Goal: Task Accomplishment & Management: Manage account settings

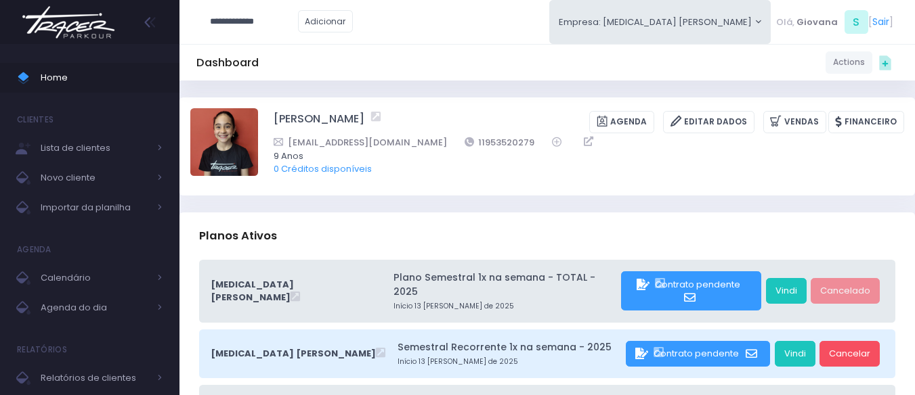
type input "**********"
click input "submit" at bounding box center [0, 0] width 0 height 0
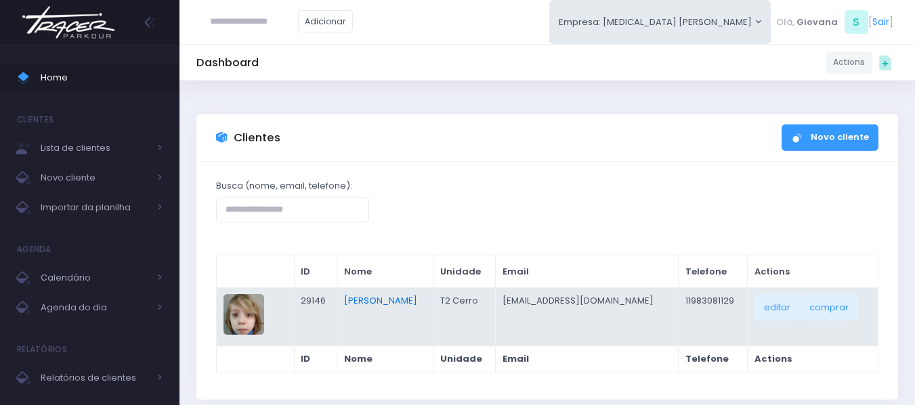
click at [378, 305] on link "Lucca Henning" at bounding box center [380, 300] width 73 height 13
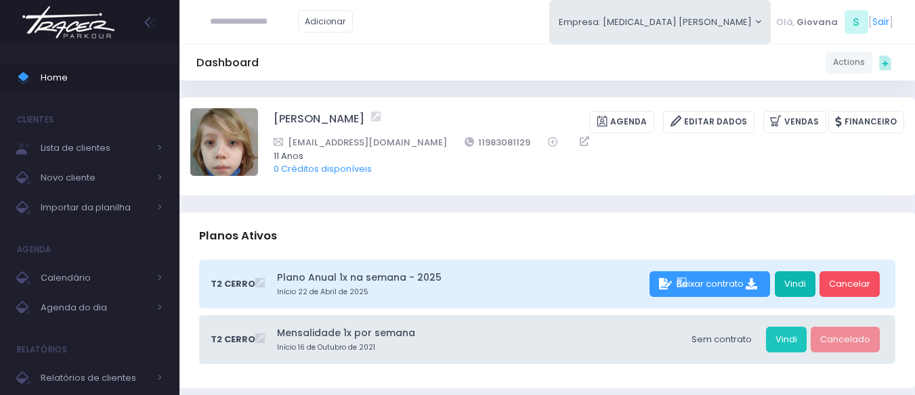
click at [800, 280] on link "Vindi" at bounding box center [794, 284] width 41 height 26
click at [53, 75] on span "Home" at bounding box center [102, 78] width 122 height 18
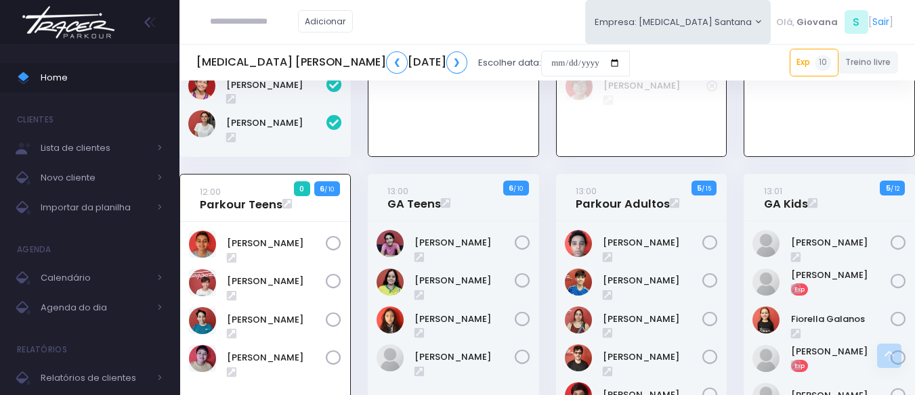
scroll to position [1455, 0]
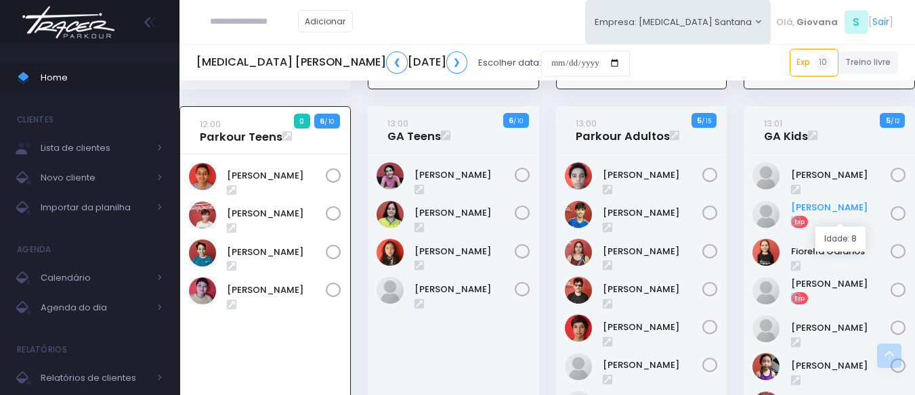
click at [859, 215] on link "[PERSON_NAME]" at bounding box center [841, 208] width 100 height 14
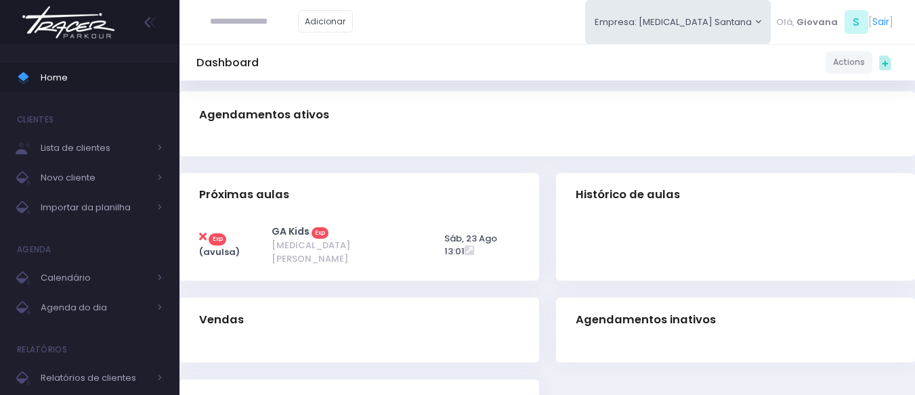
click at [554, 230] on div "Histórico de aulas" at bounding box center [735, 235] width 376 height 125
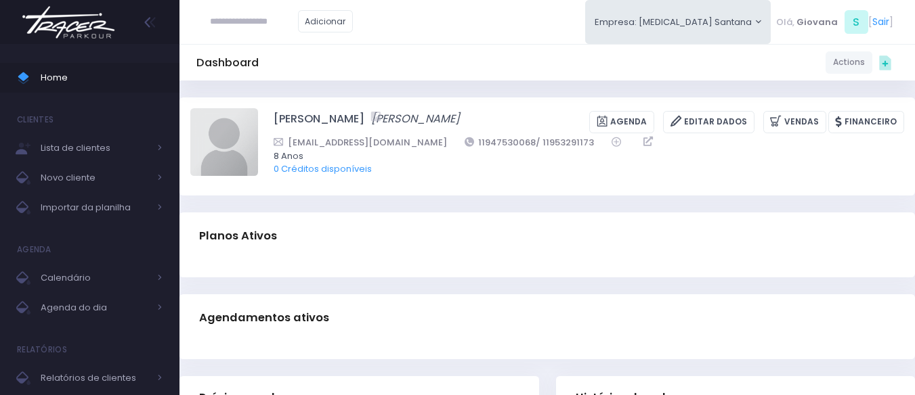
click at [228, 141] on img at bounding box center [224, 142] width 68 height 68
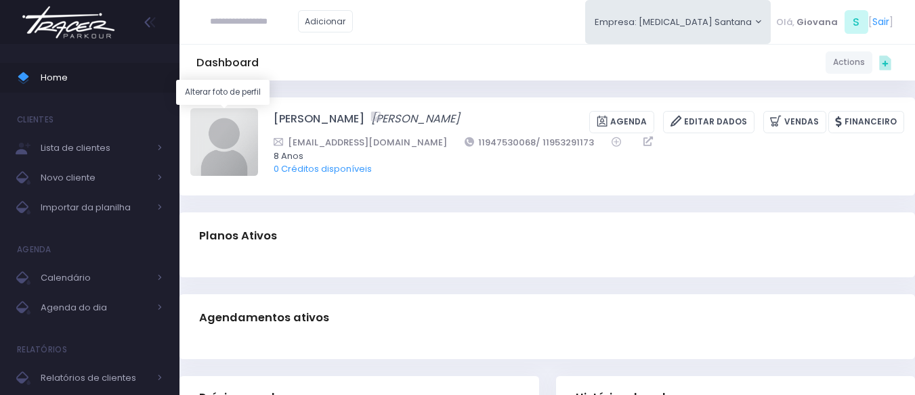
click at [257, 108] on input "file" at bounding box center [257, 108] width 1 height 1
type input "**********"
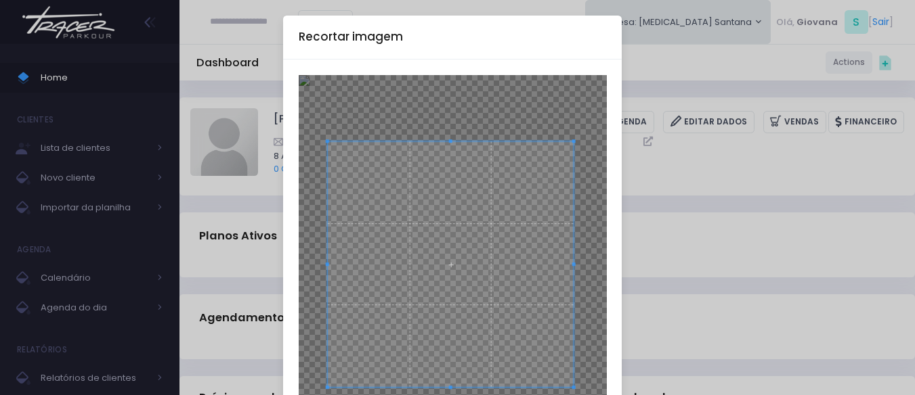
click at [515, 210] on span at bounding box center [450, 264] width 246 height 246
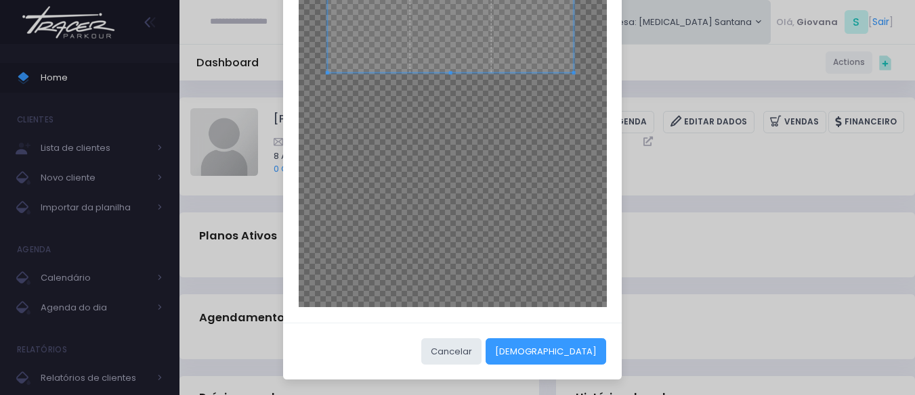
click at [567, 368] on div "Cancelar Cortar" at bounding box center [452, 352] width 338 height 58
click at [578, 343] on button "Cortar" at bounding box center [545, 351] width 120 height 26
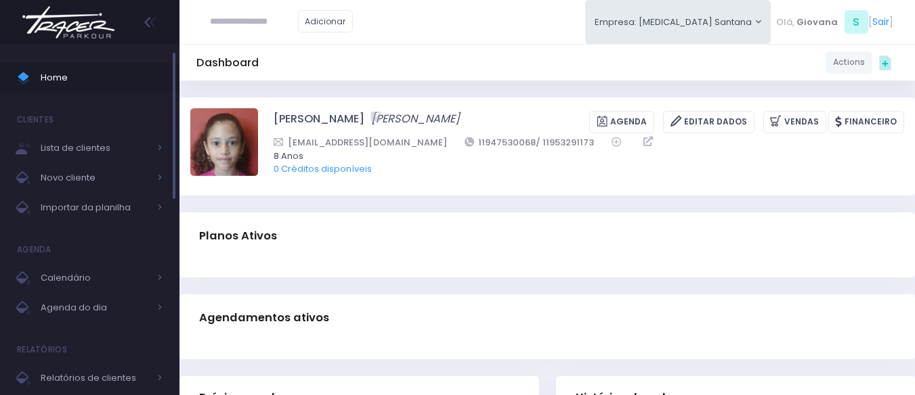
click at [53, 83] on span "Home" at bounding box center [102, 78] width 122 height 18
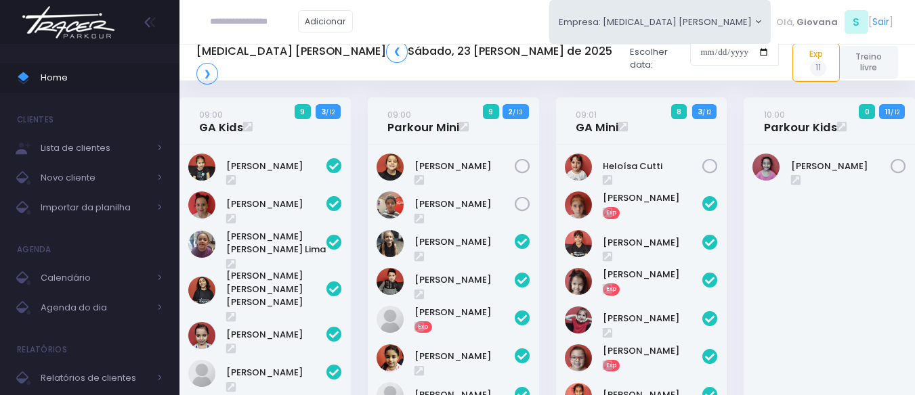
scroll to position [1571, 0]
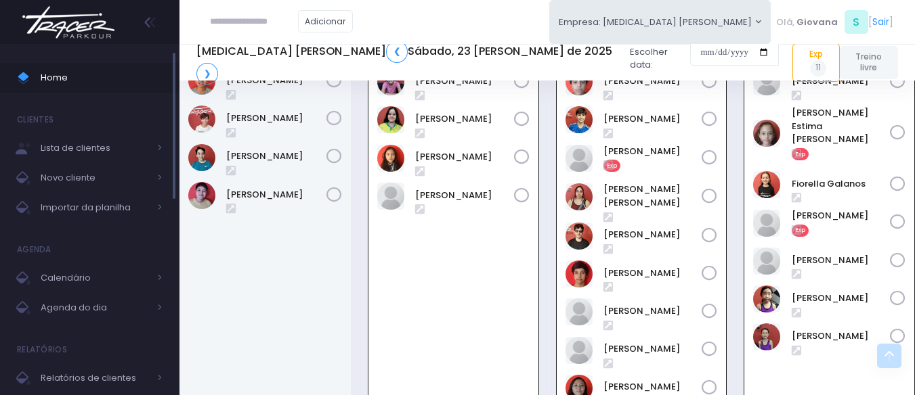
click at [76, 70] on span "Home" at bounding box center [102, 78] width 122 height 18
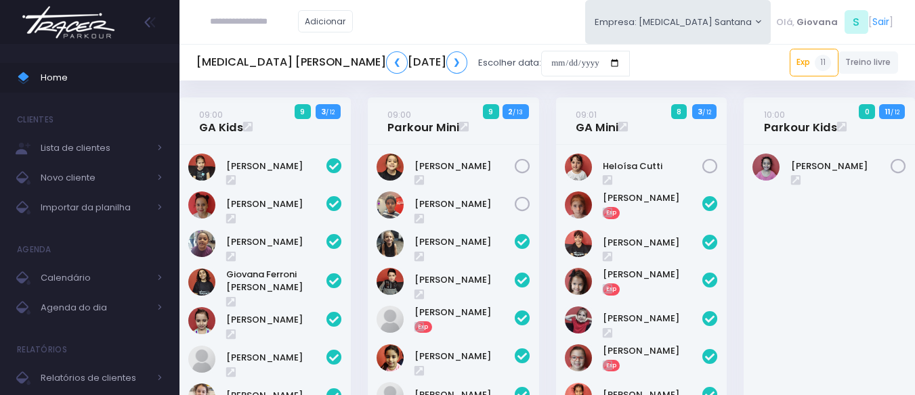
scroll to position [1571, 0]
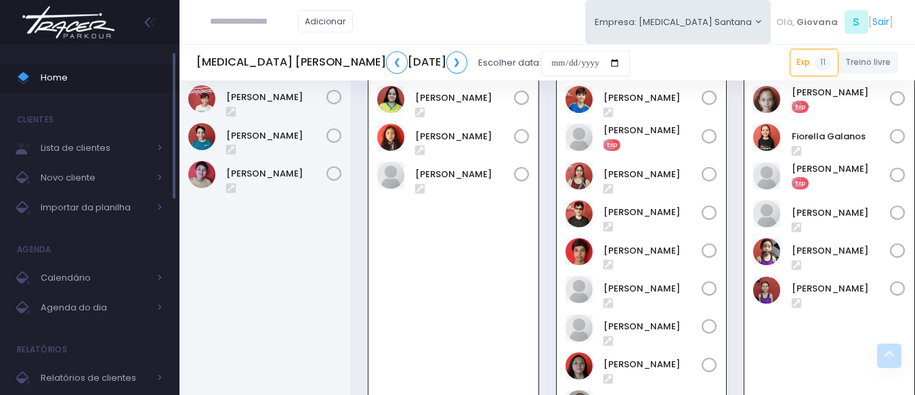
click at [125, 86] on span "Home" at bounding box center [102, 78] width 122 height 18
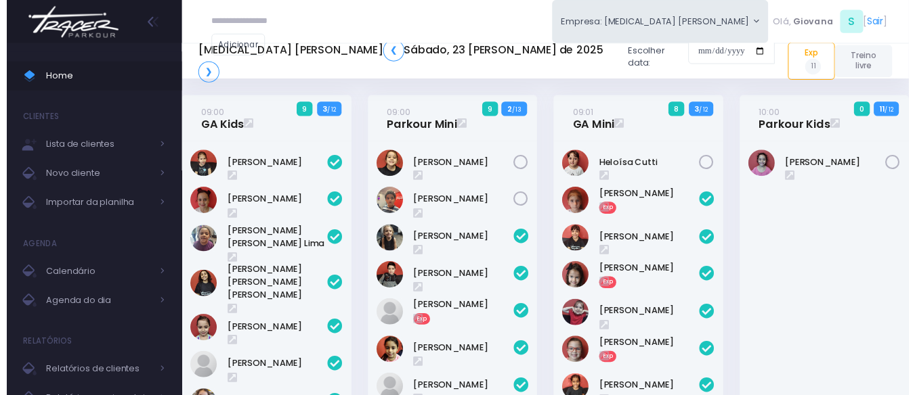
scroll to position [1571, 0]
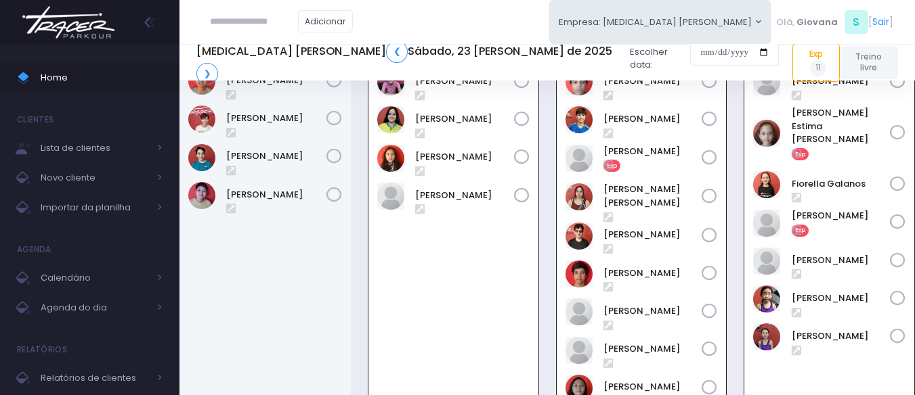
click at [554, 150] on div "13:00 Parkour Adultos 0 4 / 15" at bounding box center [641, 264] width 188 height 504
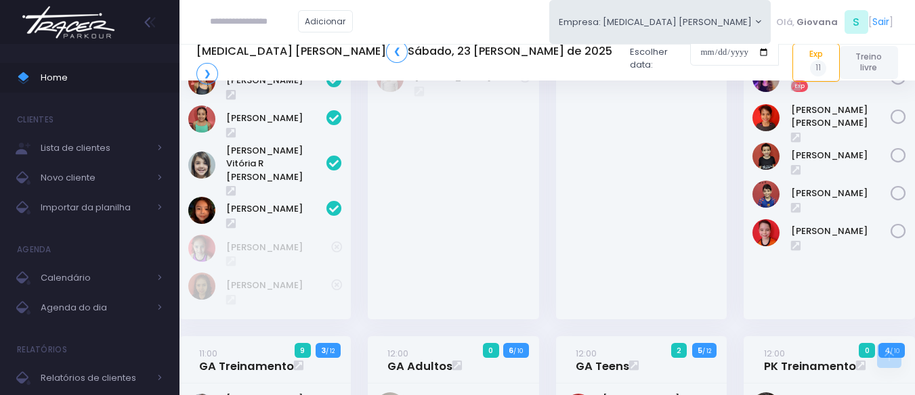
scroll to position [548, 0]
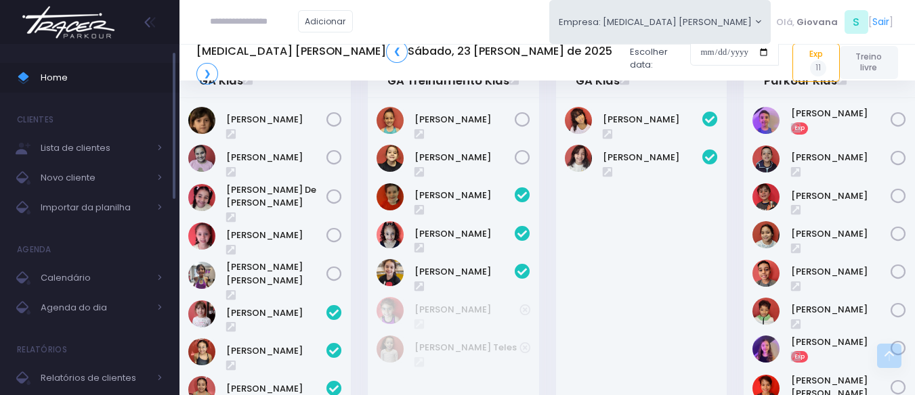
click at [110, 78] on span "Home" at bounding box center [102, 78] width 122 height 18
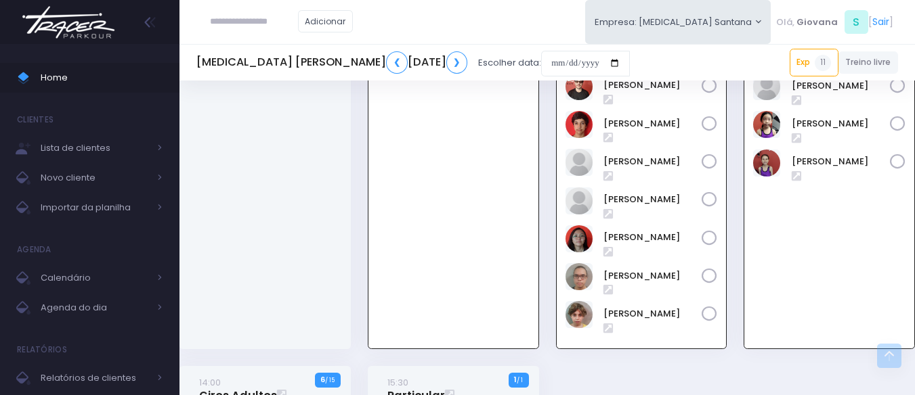
scroll to position [2037, 0]
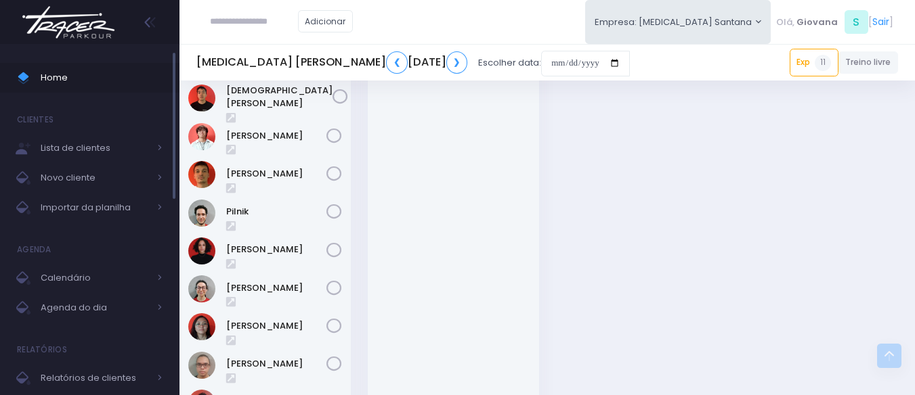
click at [52, 71] on span "Home" at bounding box center [102, 78] width 122 height 18
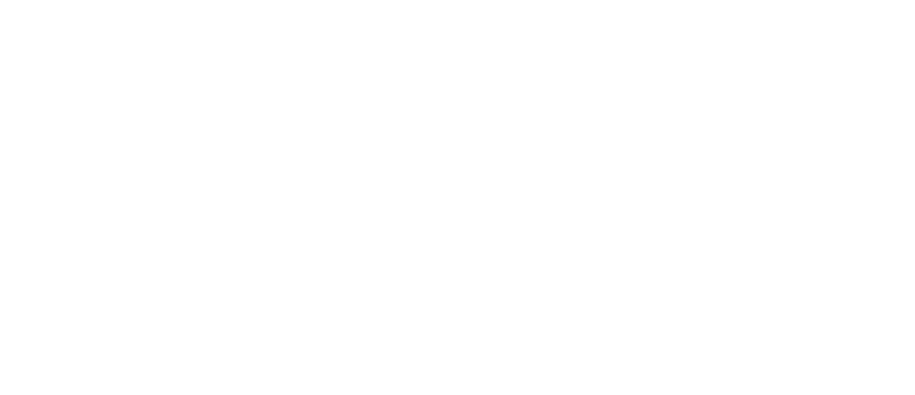
scroll to position [1571, 0]
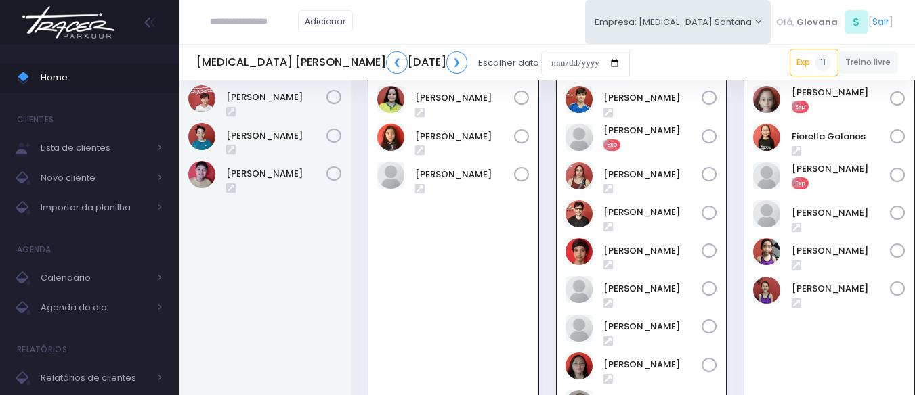
click at [541, 148] on div "13:00 GA Teens 0 6 / 10" at bounding box center [453, 242] width 188 height 502
click at [435, 144] on link "Melissa Tiemi" at bounding box center [464, 137] width 99 height 14
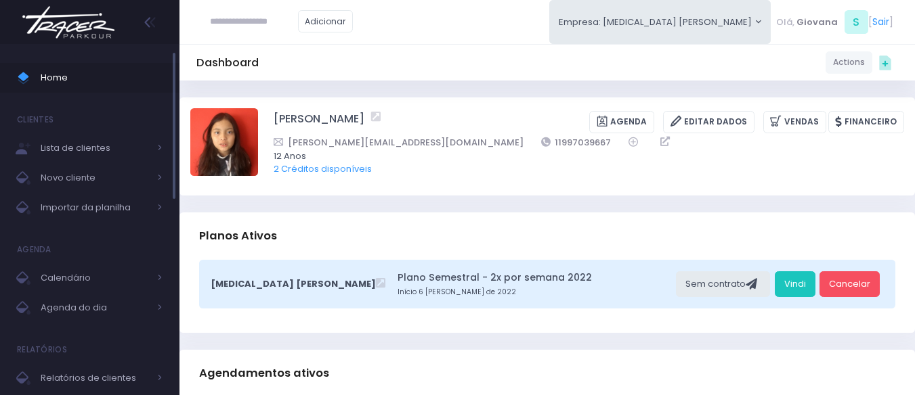
click at [108, 73] on span "Home" at bounding box center [102, 78] width 122 height 18
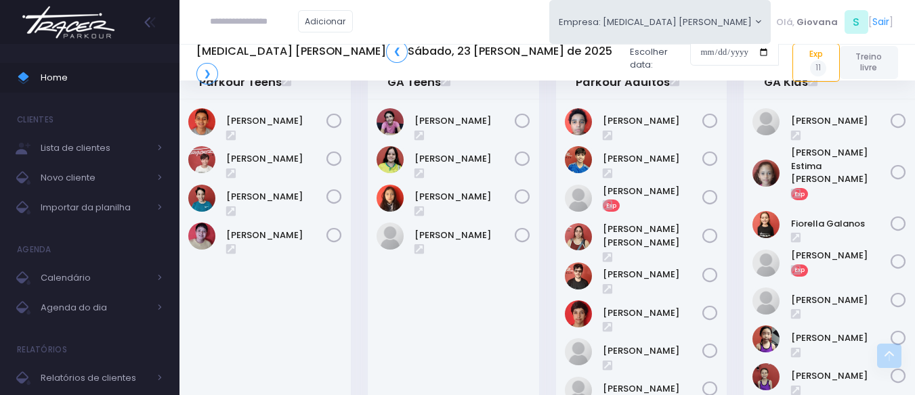
scroll to position [1463, 0]
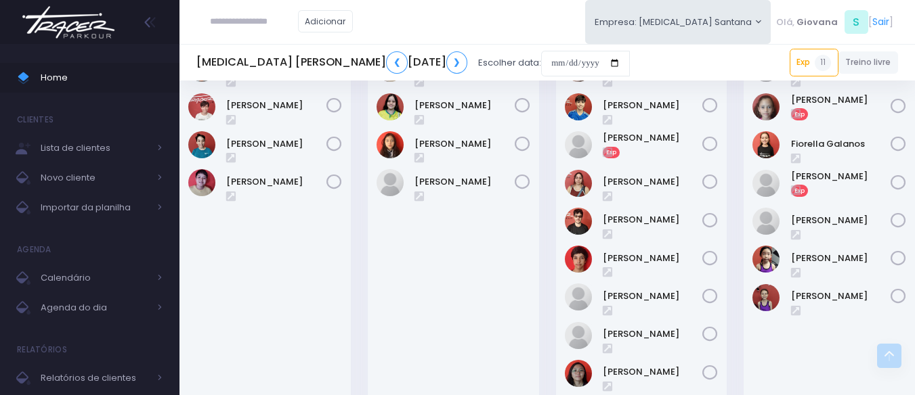
scroll to position [1495, 0]
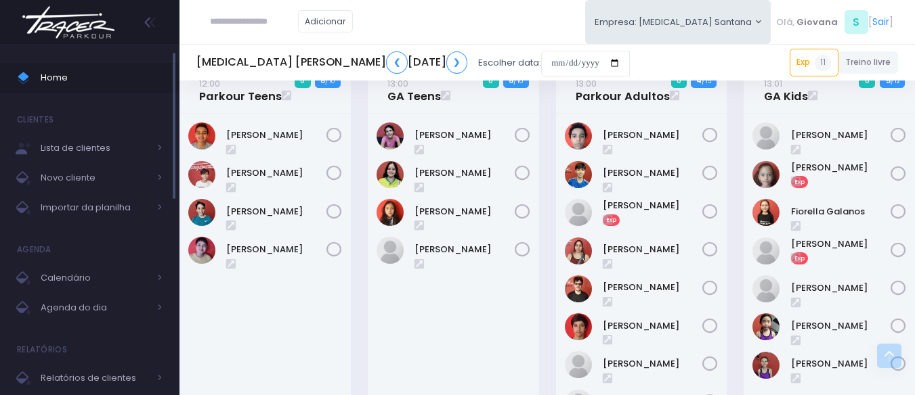
click at [104, 80] on span "Home" at bounding box center [102, 78] width 122 height 18
click at [542, 162] on div "13:00 GA Teens 0 6 / 10" at bounding box center [453, 316] width 188 height 501
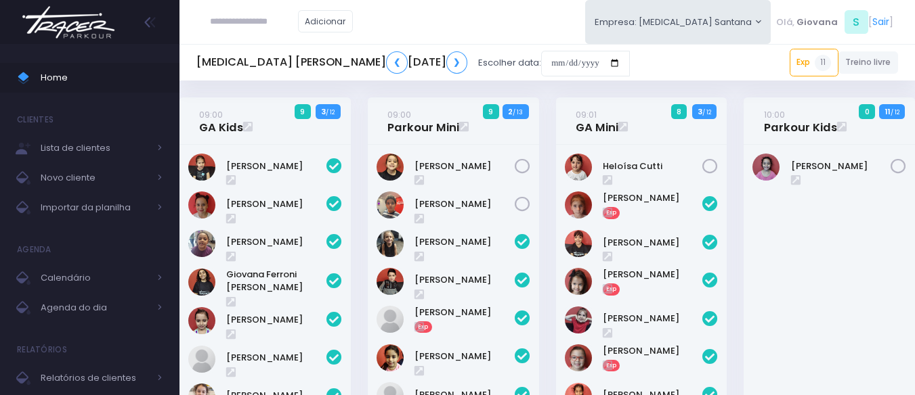
scroll to position [2072, 0]
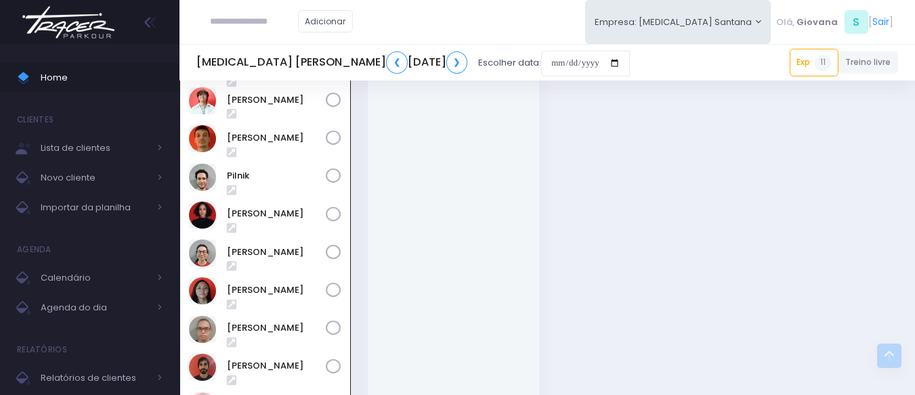
click at [483, 225] on div at bounding box center [453, 259] width 171 height 441
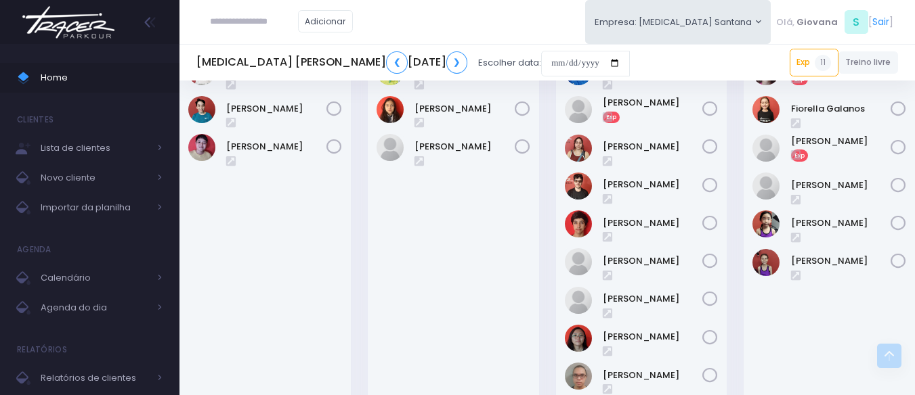
scroll to position [1531, 0]
